Goal: Task Accomplishment & Management: Complete application form

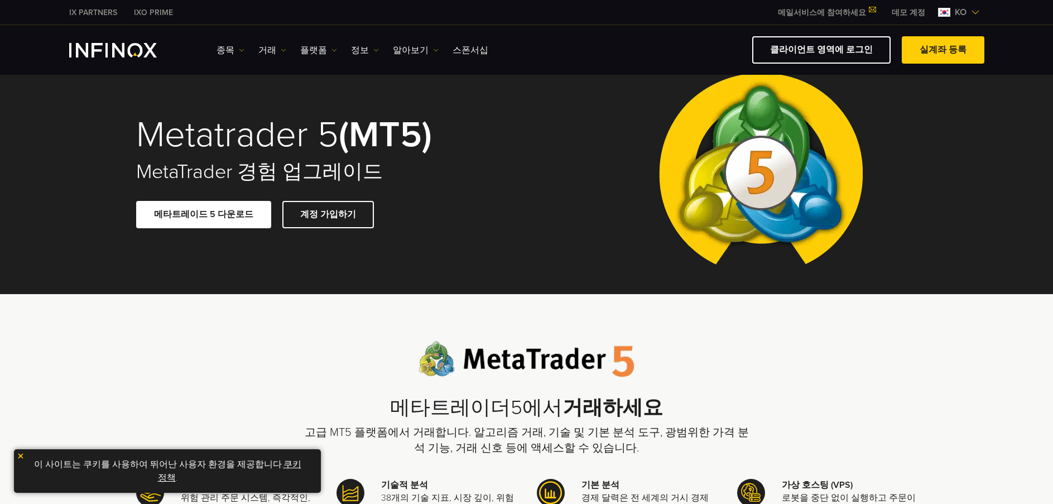
click at [896, 13] on link "데모 계정" at bounding box center [909, 13] width 50 height 12
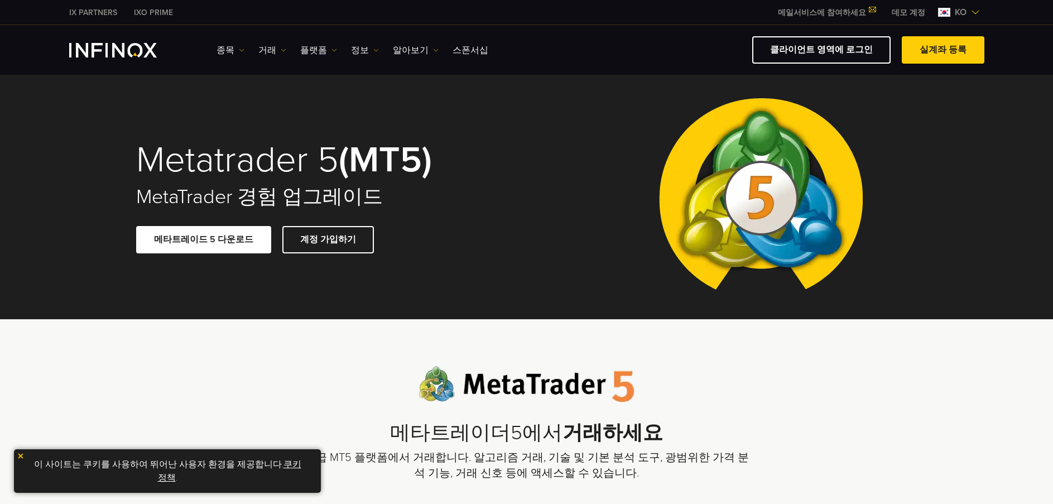
click at [904, 13] on link "데모 계정" at bounding box center [909, 13] width 50 height 12
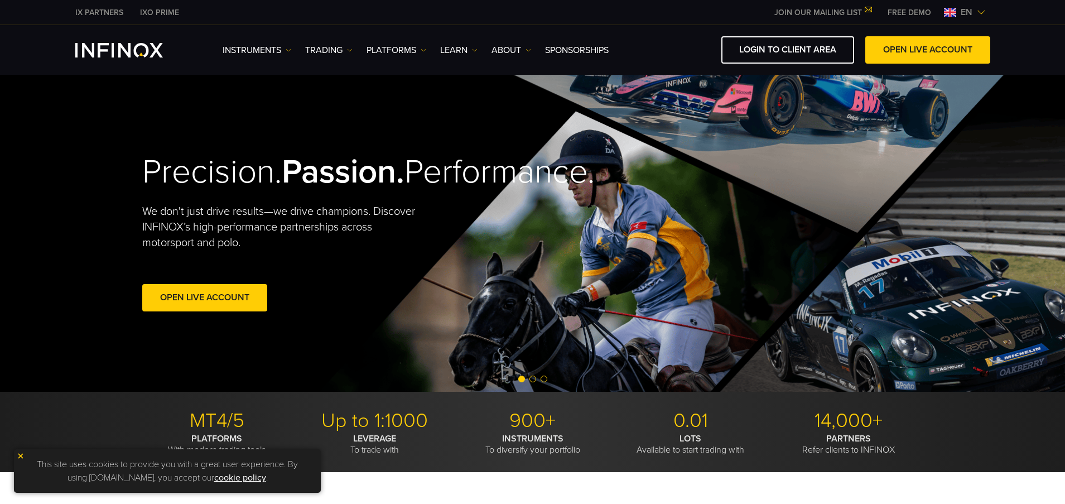
click at [903, 13] on link "FREE DEMO" at bounding box center [910, 13] width 60 height 12
